Goal: Task Accomplishment & Management: Use online tool/utility

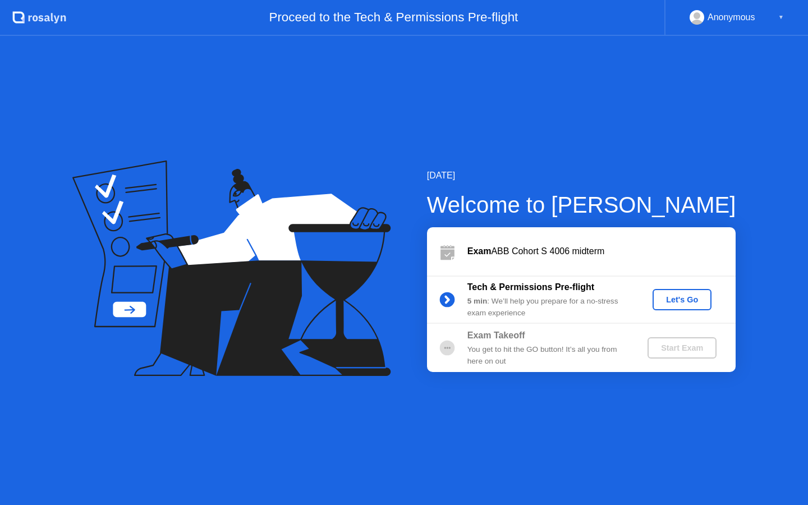
click at [673, 300] on div "Let's Go" at bounding box center [682, 299] width 50 height 9
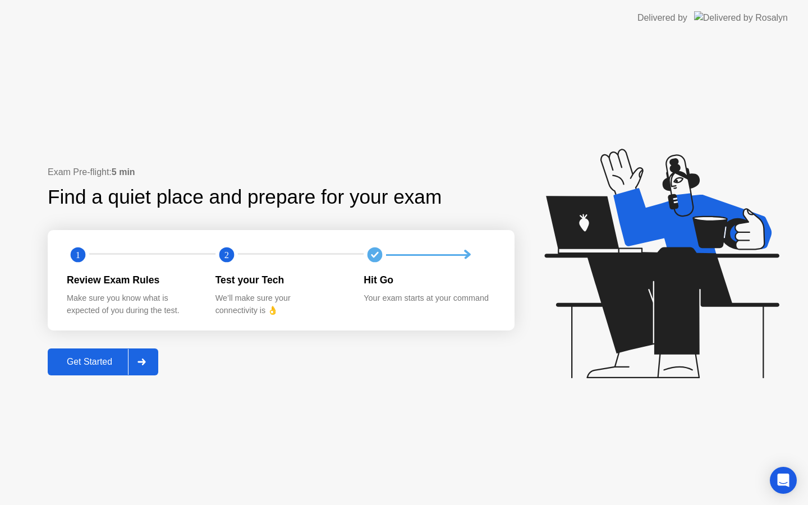
click at [109, 358] on div "Get Started" at bounding box center [89, 362] width 77 height 10
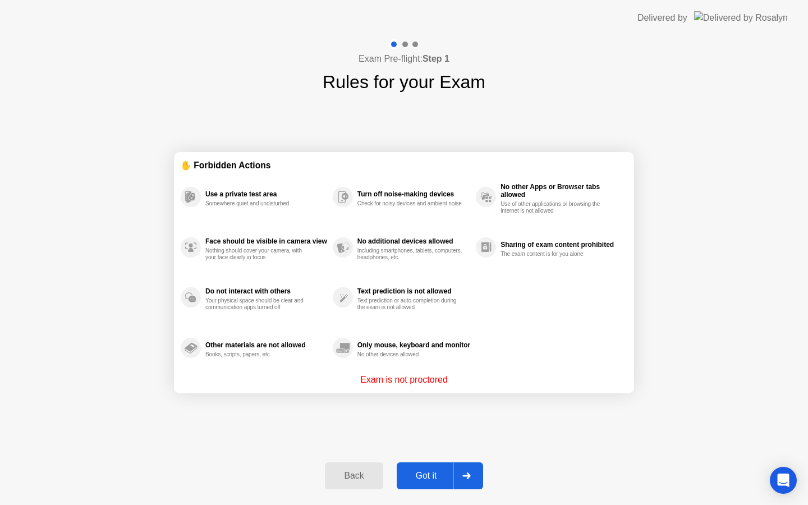
click at [437, 471] on div "Got it" at bounding box center [426, 476] width 53 height 10
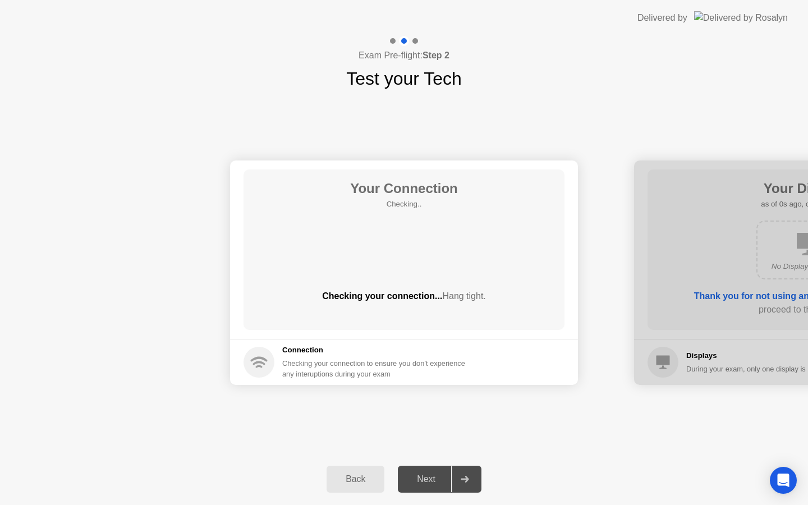
click at [445, 482] on div "Next" at bounding box center [426, 479] width 50 height 10
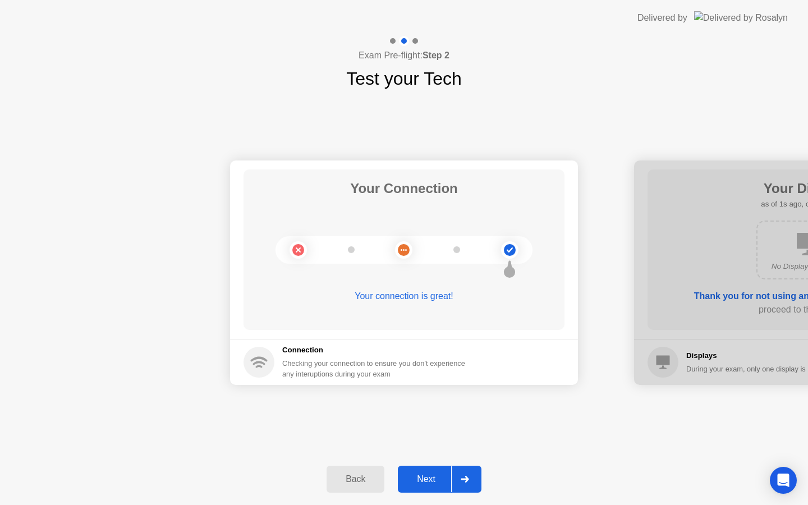
click at [445, 482] on div "Next" at bounding box center [426, 479] width 50 height 10
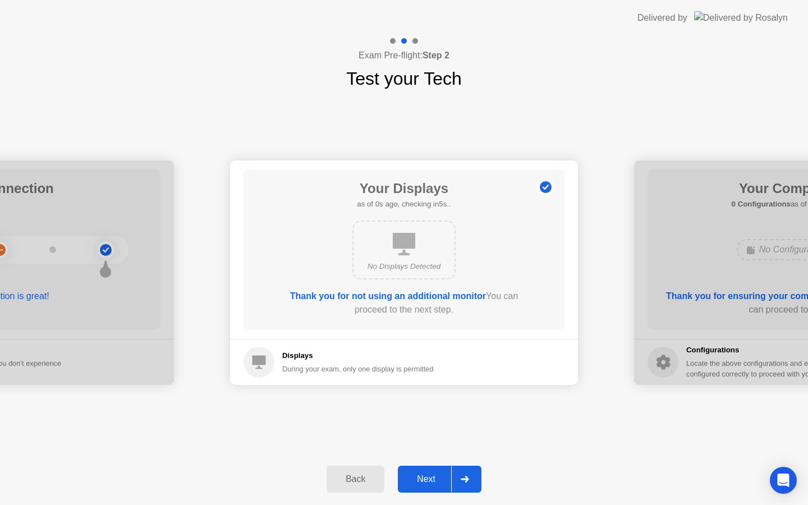
click at [445, 482] on div "Next" at bounding box center [426, 479] width 50 height 10
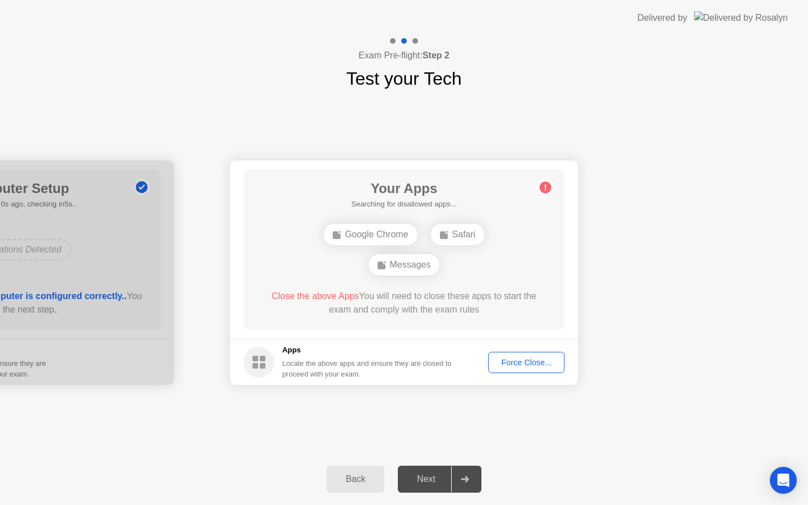
click at [445, 482] on div "Next" at bounding box center [426, 479] width 50 height 10
click at [526, 359] on div "Force Close..." at bounding box center [526, 362] width 68 height 9
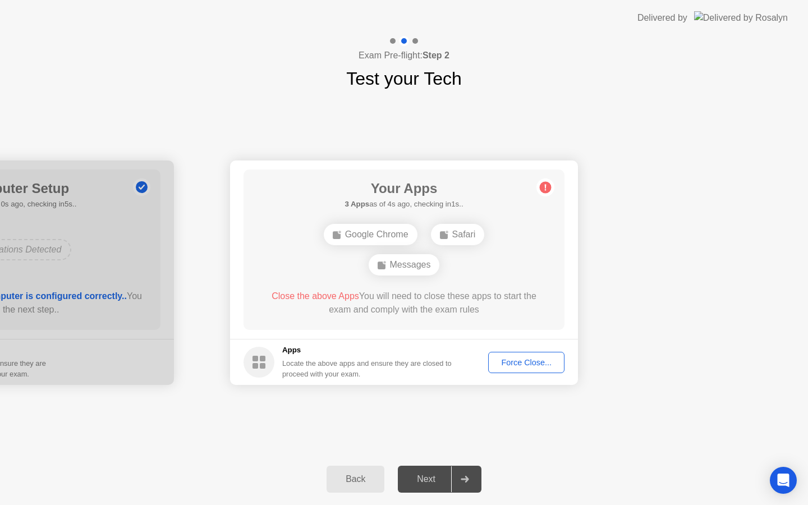
click at [507, 358] on div "Force Close..." at bounding box center [526, 362] width 68 height 9
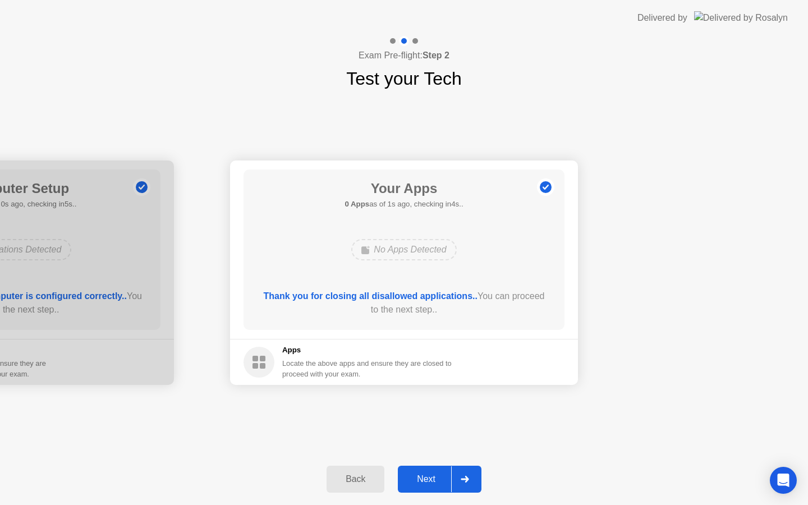
click at [430, 476] on div "Next" at bounding box center [426, 479] width 50 height 10
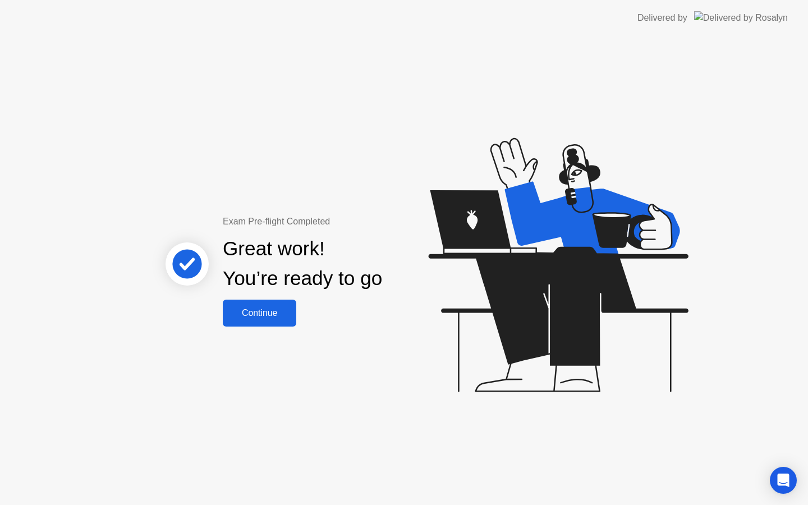
click at [276, 313] on div "Continue" at bounding box center [259, 313] width 67 height 10
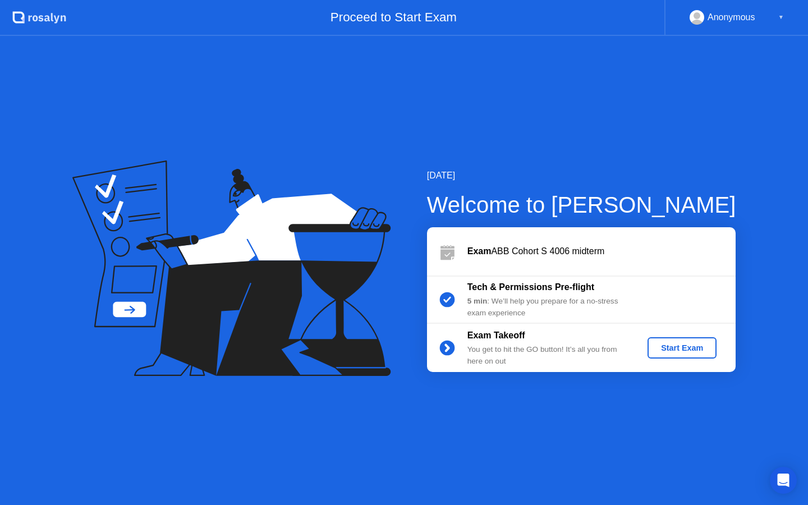
click at [655, 352] on div "Start Exam" at bounding box center [682, 347] width 60 height 9
